Goal: Find specific page/section: Find specific page/section

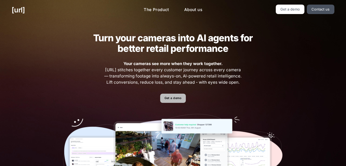
click at [171, 101] on link "Get a demo" at bounding box center [173, 98] width 26 height 9
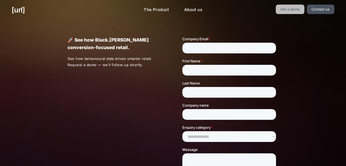
click at [298, 9] on link "Get a demo" at bounding box center [290, 9] width 29 height 9
click at [289, 9] on link "Get a demo" at bounding box center [290, 9] width 29 height 9
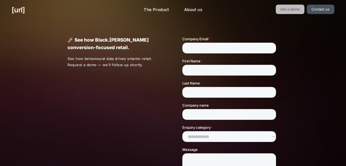
click at [289, 8] on link "Get a demo" at bounding box center [290, 9] width 29 height 9
